Goal: Task Accomplishment & Management: Complete application form

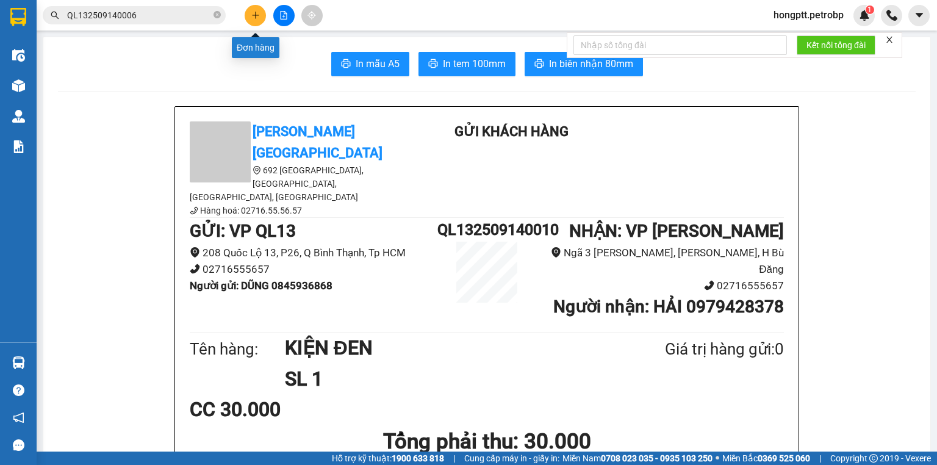
click at [254, 14] on icon "plus" at bounding box center [255, 15] width 9 height 9
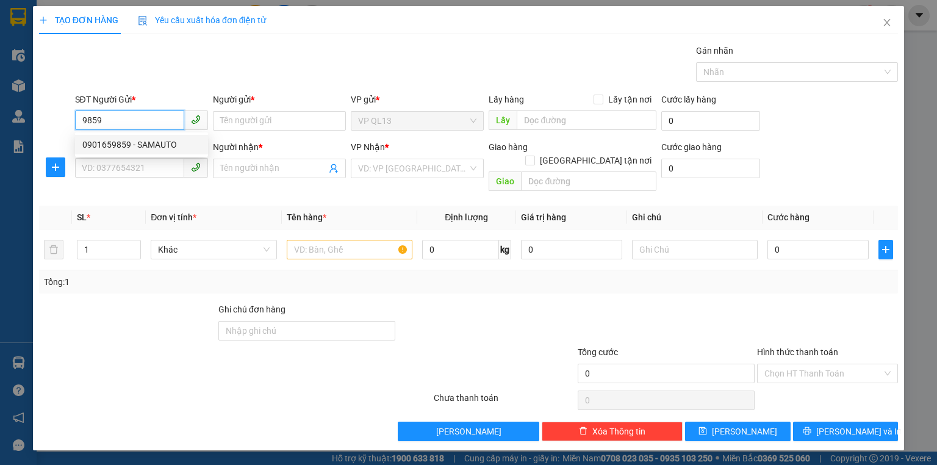
click at [115, 144] on div "0901659859 - SAMAUTO" at bounding box center [141, 144] width 118 height 13
type input "0901659859"
type input "SAMAUTO"
type input "0903144493"
type input "[PERSON_NAME]"
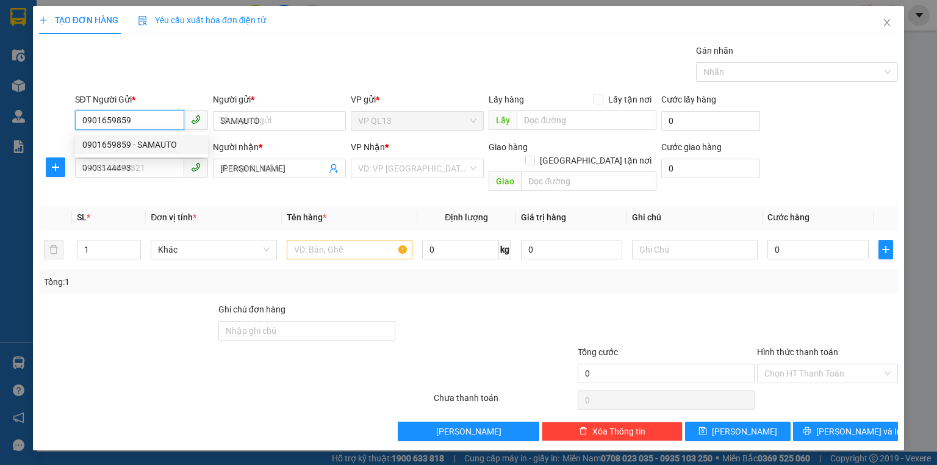
type input "50.000"
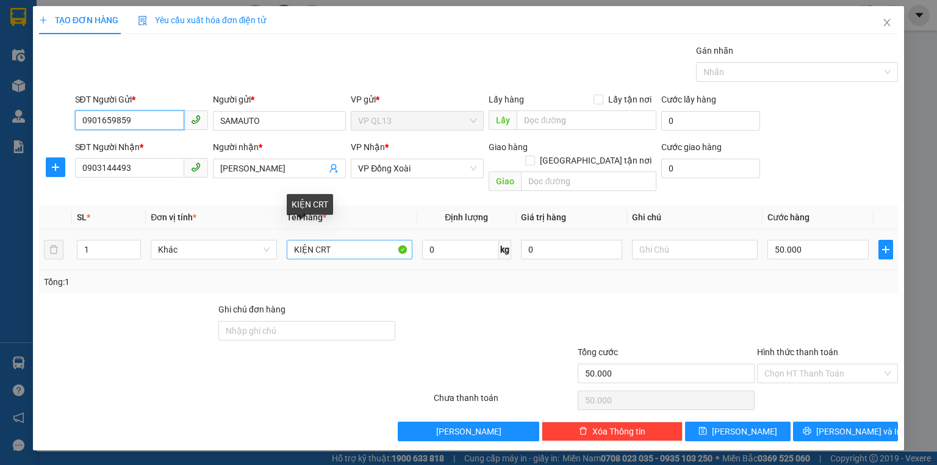
type input "0901659859"
click at [362, 240] on input "KIỆN CRT" at bounding box center [350, 250] width 126 height 20
type input "KIỆN CRT NHỎ"
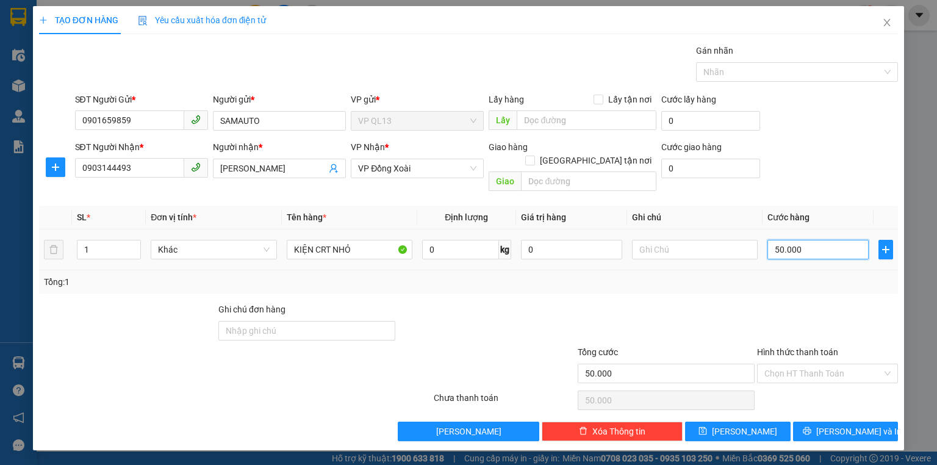
click at [812, 240] on input "50.000" at bounding box center [817, 250] width 101 height 20
type input "0"
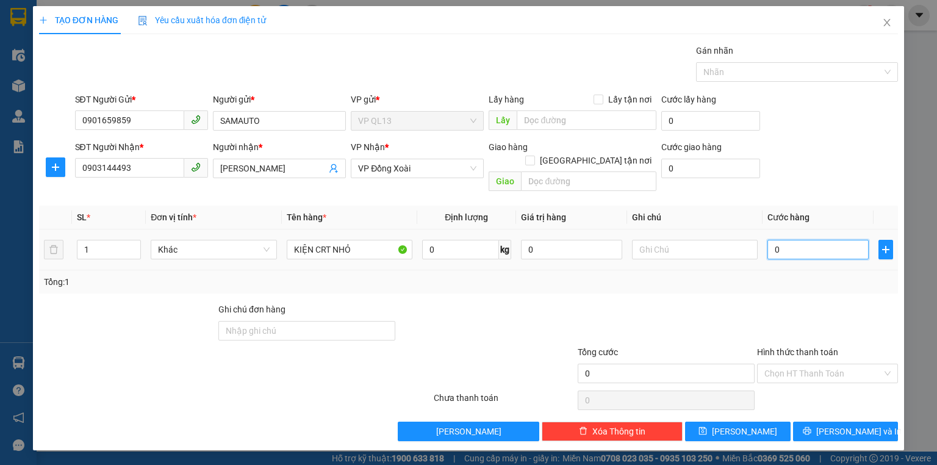
type input "3"
type input "03"
type input "30"
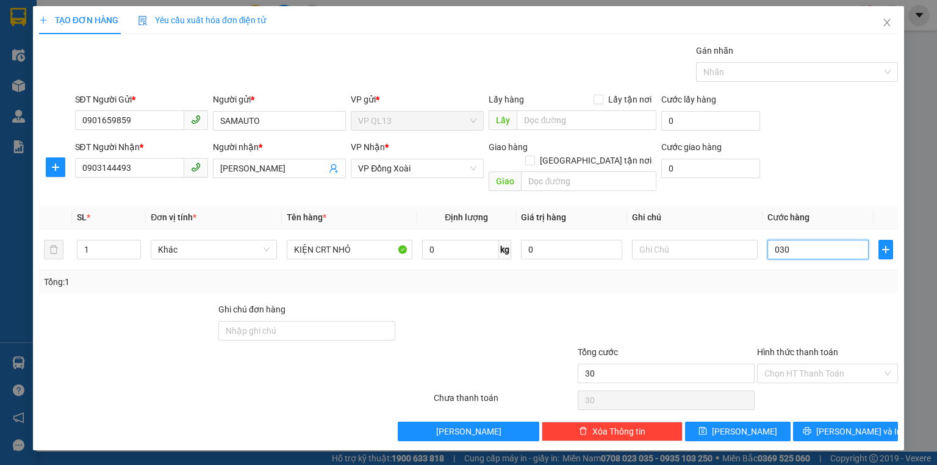
type input "030"
type input "30.000"
click at [744, 307] on div at bounding box center [665, 324] width 179 height 43
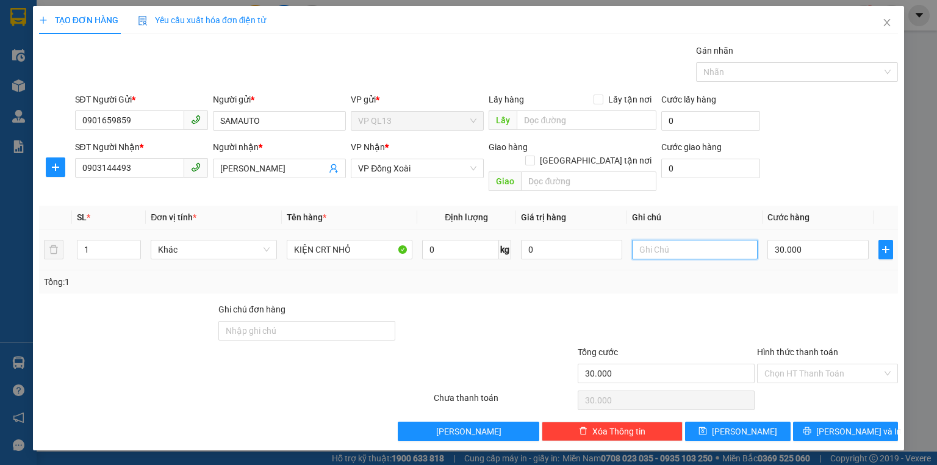
click at [670, 240] on input "text" at bounding box center [695, 250] width 126 height 20
type input "KHÁCH ĐỒNG Ý MAI NHẬN"
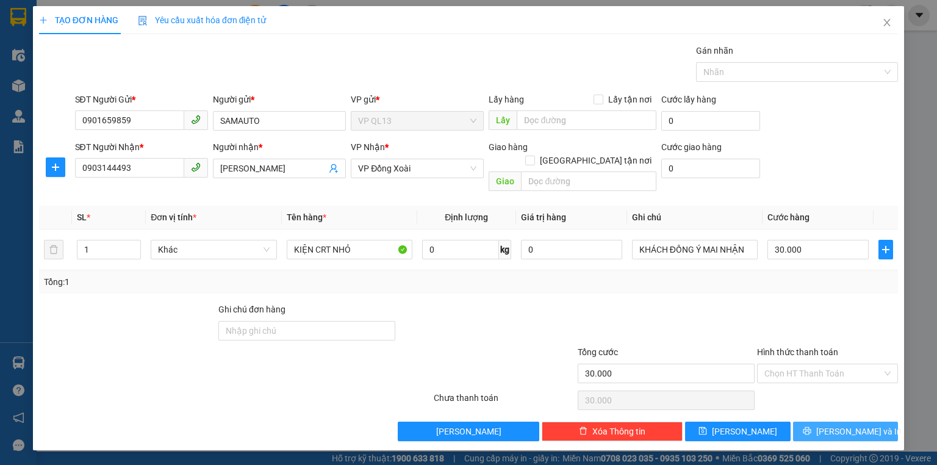
click at [832, 421] on button "[PERSON_NAME] và In" at bounding box center [846, 431] width 106 height 20
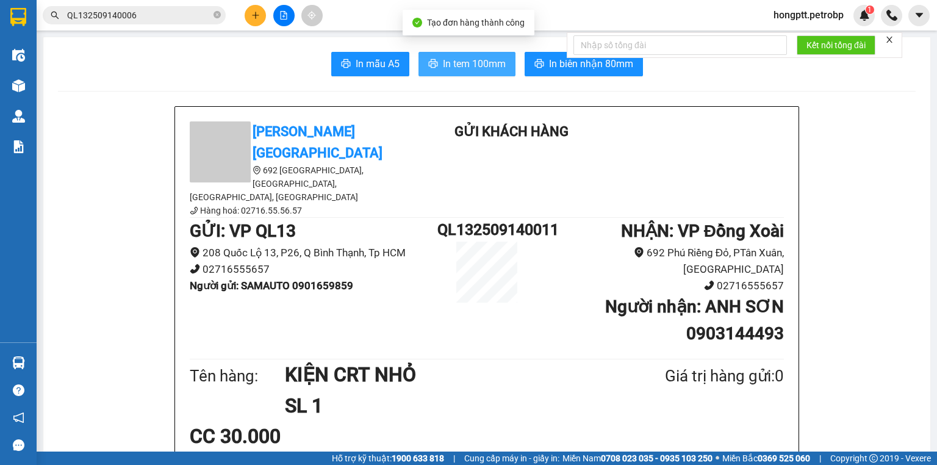
click at [476, 60] on span "In tem 100mm" at bounding box center [474, 63] width 63 height 15
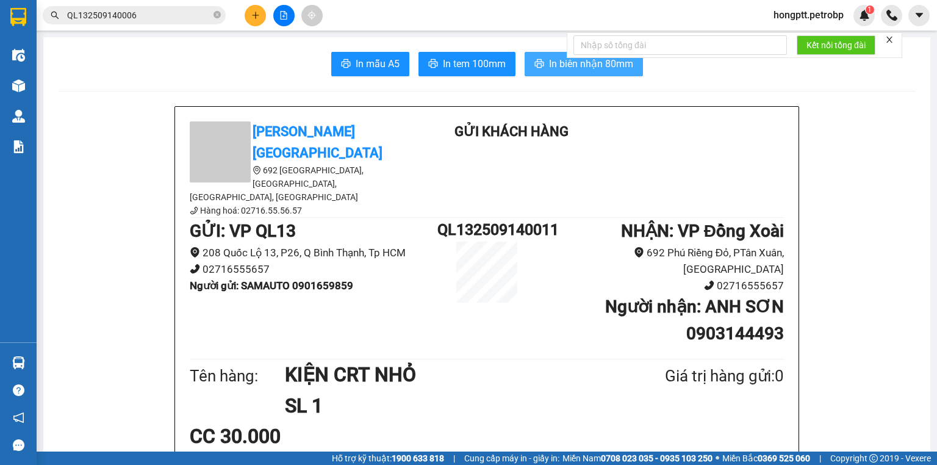
click at [567, 66] on span "In biên nhận 80mm" at bounding box center [591, 63] width 84 height 15
